Goal: Information Seeking & Learning: Learn about a topic

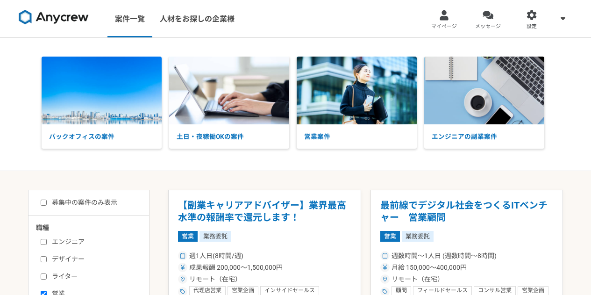
select select "1"
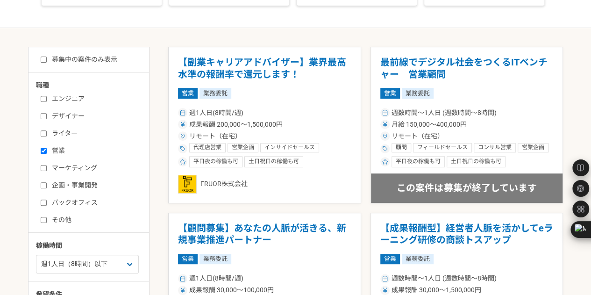
scroll to position [141, 0]
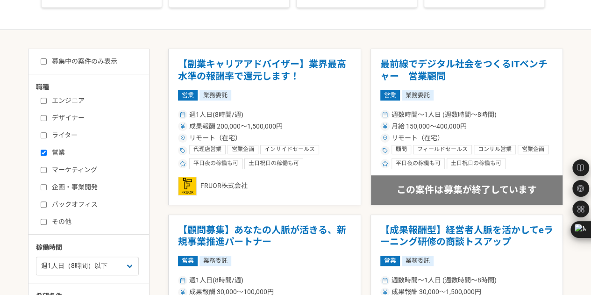
drag, startPoint x: 0, startPoint y: 0, endPoint x: 79, endPoint y: 172, distance: 189.3
click at [79, 172] on label "マーケティング" at bounding box center [95, 170] width 108 height 10
click at [47, 172] on input "マーケティング" at bounding box center [44, 170] width 6 height 6
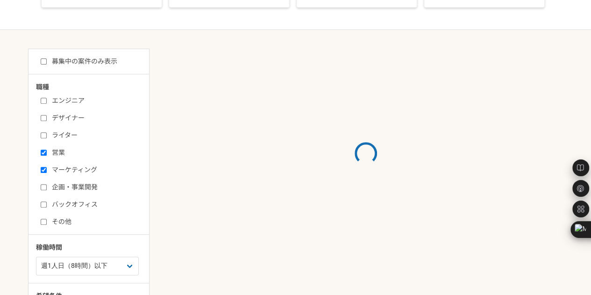
scroll to position [143, 0]
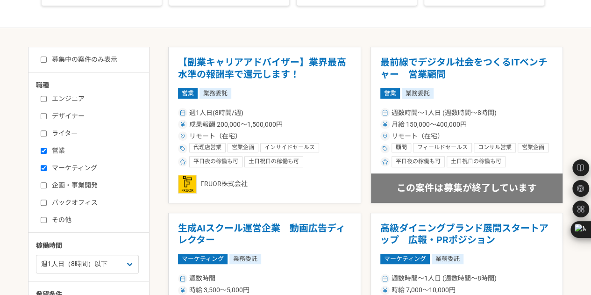
click at [65, 164] on label "マーケティング" at bounding box center [95, 168] width 108 height 10
click at [47, 165] on input "マーケティング" at bounding box center [44, 168] width 6 height 6
checkbox input "false"
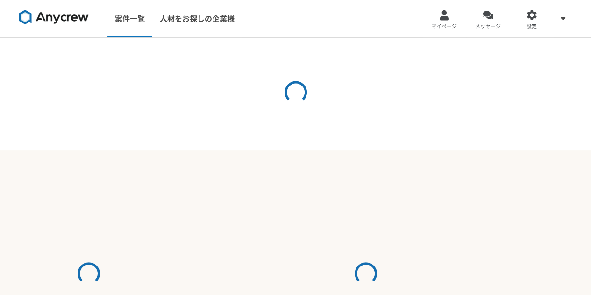
select select "1"
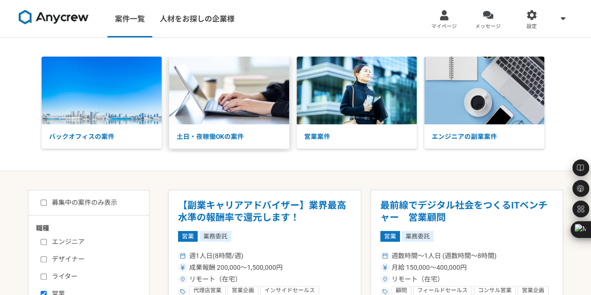
click at [192, 125] on p "土日・夜稼働OKの案件" at bounding box center [229, 136] width 120 height 24
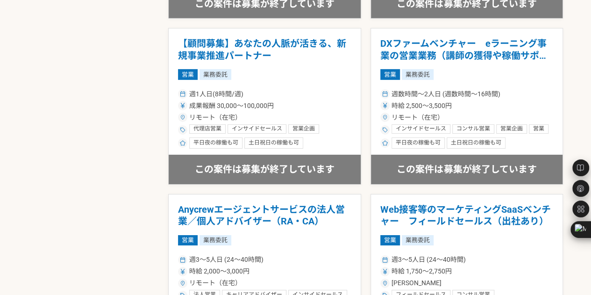
scroll to position [1489, 0]
